Goal: Book appointment/travel/reservation

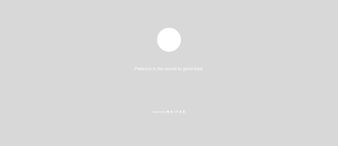
select select "es"
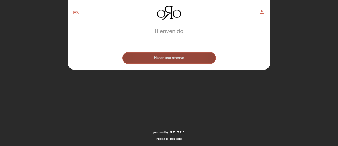
click at [181, 57] on button "Hacer una reserva" at bounding box center [169, 58] width 94 height 12
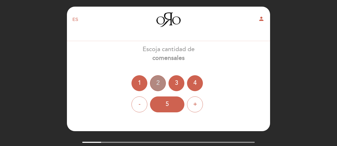
click at [157, 84] on div "2" at bounding box center [158, 83] width 16 height 16
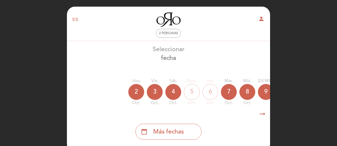
click at [173, 134] on span "Más fechas" at bounding box center [168, 131] width 31 height 9
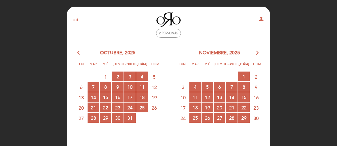
click at [256, 53] on icon "arrow_forward_ios" at bounding box center [257, 52] width 5 height 7
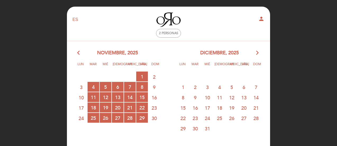
scroll to position [26, 0]
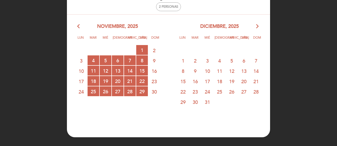
click at [80, 27] on icon "arrow_back_ios" at bounding box center [79, 26] width 5 height 7
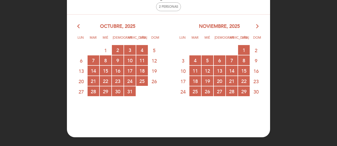
click at [80, 27] on icon "arrow_back_ios" at bounding box center [79, 26] width 5 height 7
click at [258, 26] on icon "arrow_forward_ios" at bounding box center [257, 26] width 5 height 7
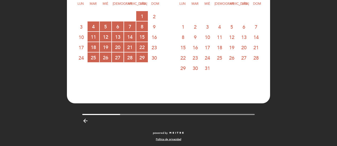
scroll to position [61, 0]
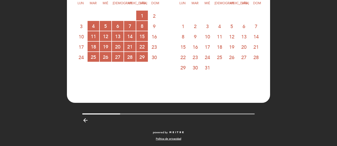
click at [205, 67] on span "31" at bounding box center [207, 67] width 12 height 10
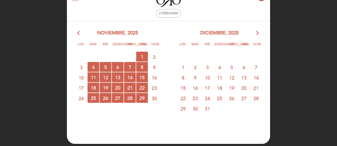
scroll to position [0, 0]
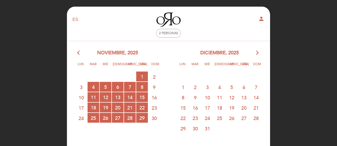
click at [265, 15] on div "EN ES PT Oro person" at bounding box center [168, 19] width 200 height 18
